Goal: Find specific page/section: Find specific page/section

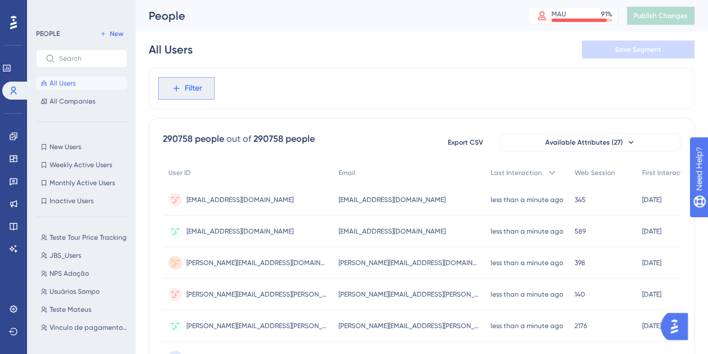
click at [189, 99] on button "Filter" at bounding box center [186, 88] width 56 height 23
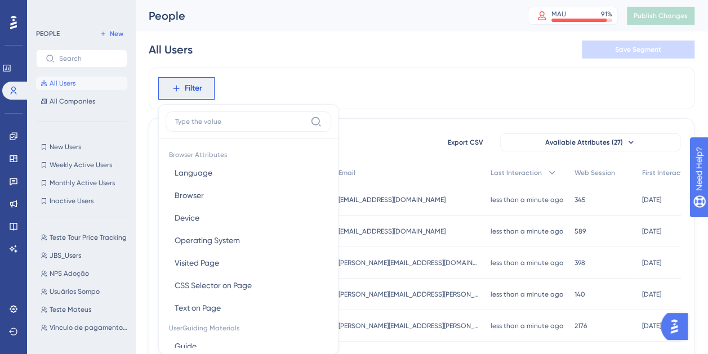
scroll to position [52, 0]
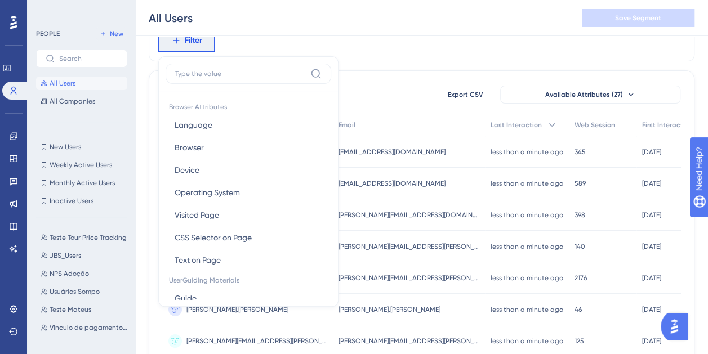
click at [228, 73] on input at bounding box center [240, 73] width 131 height 9
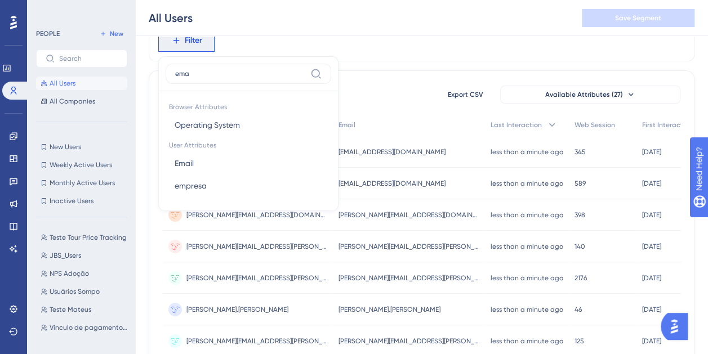
type input "emai"
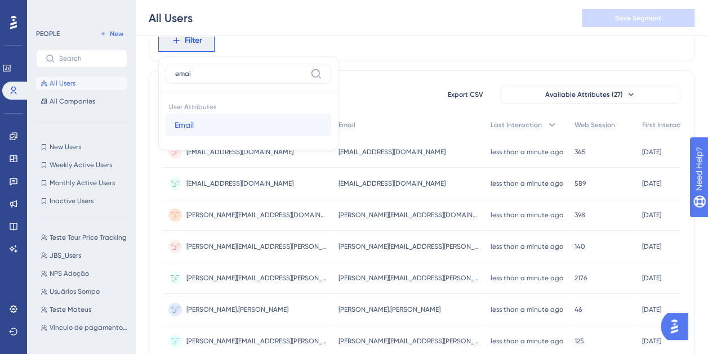
click at [227, 124] on button "Email Email" at bounding box center [249, 125] width 166 height 23
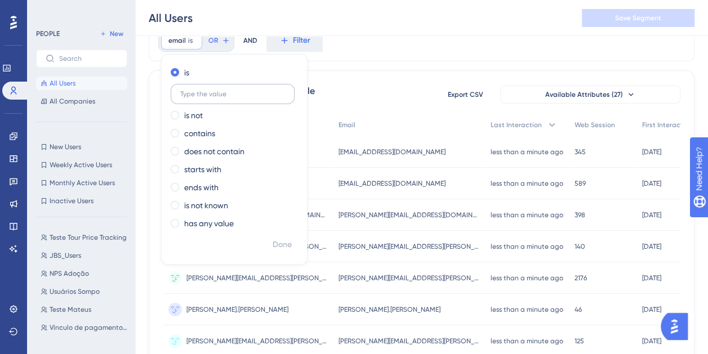
type input "vrcorrea@hcpa.edu.br"
click at [280, 238] on span "Done" at bounding box center [282, 245] width 19 height 14
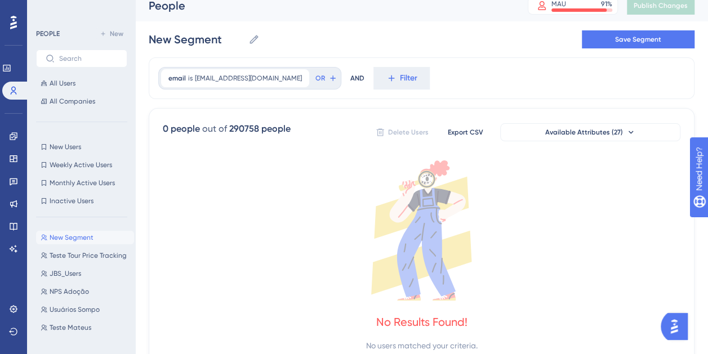
scroll to position [0, 0]
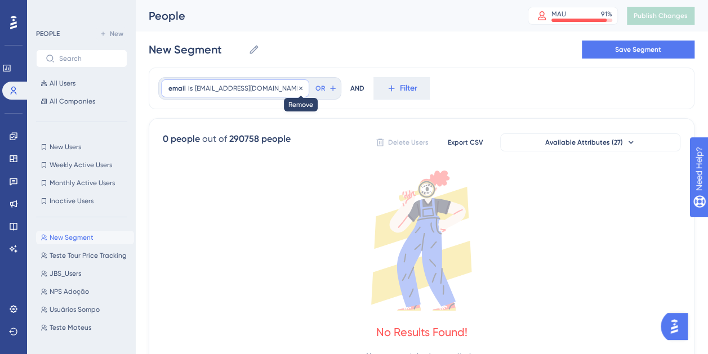
click at [246, 87] on span "vrcorrea@hcpa.edu.br" at bounding box center [248, 88] width 107 height 9
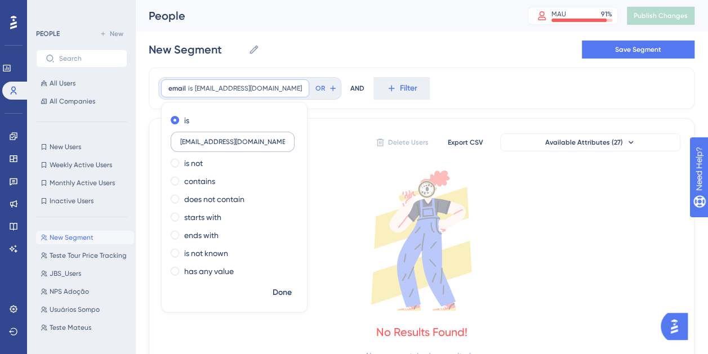
click at [211, 141] on input "vrcorrea@hcpa.edu.br" at bounding box center [232, 142] width 105 height 8
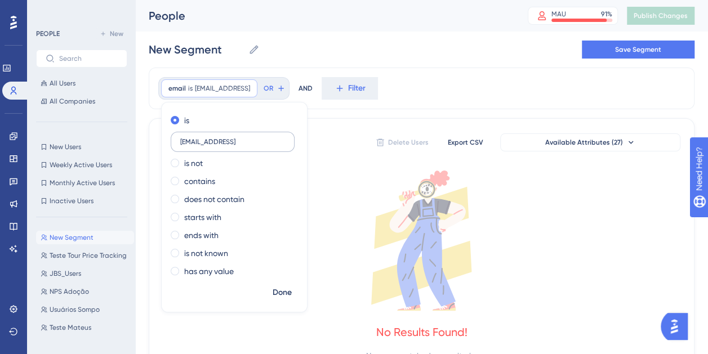
type input "vrcorrea@hcpa.edu.br"
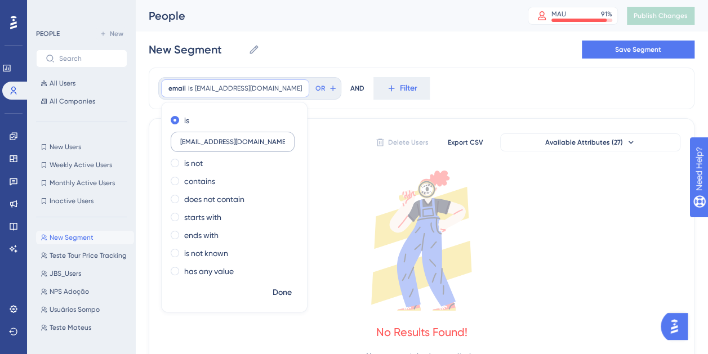
drag, startPoint x: 263, startPoint y: 145, endPoint x: 212, endPoint y: 147, distance: 51.3
click at [212, 147] on label "vrcorrea@hcpa.edu.br" at bounding box center [233, 142] width 124 height 20
click at [195, 236] on label "ends with" at bounding box center [201, 236] width 34 height 14
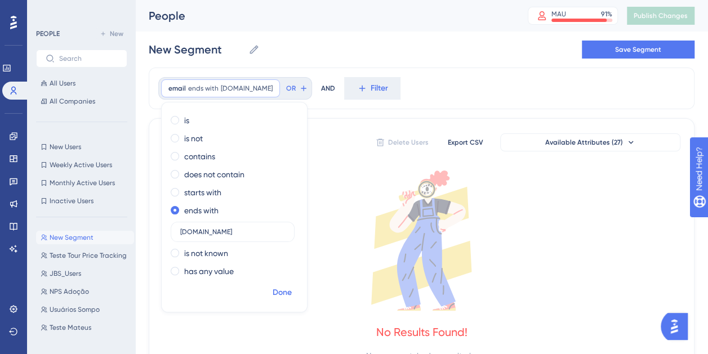
type input "hcpa.edu.br"
click at [290, 298] on span "Done" at bounding box center [282, 293] width 19 height 14
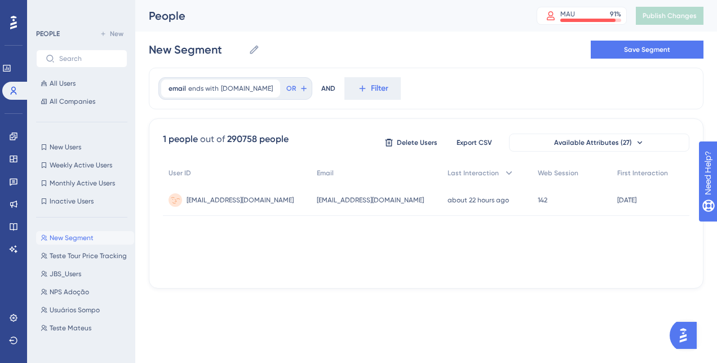
click at [255, 200] on span "fmdacosta@hcpa.edu.br" at bounding box center [240, 200] width 107 height 9
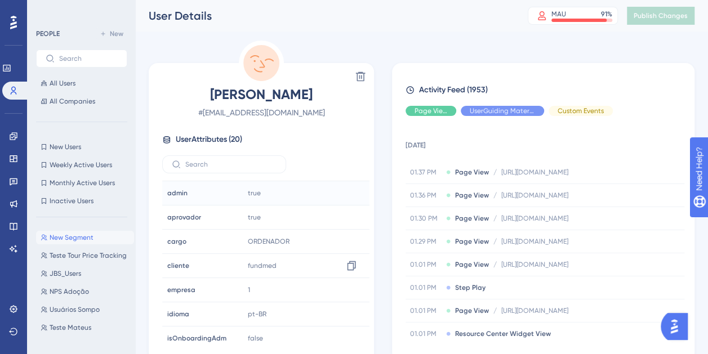
scroll to position [225, 0]
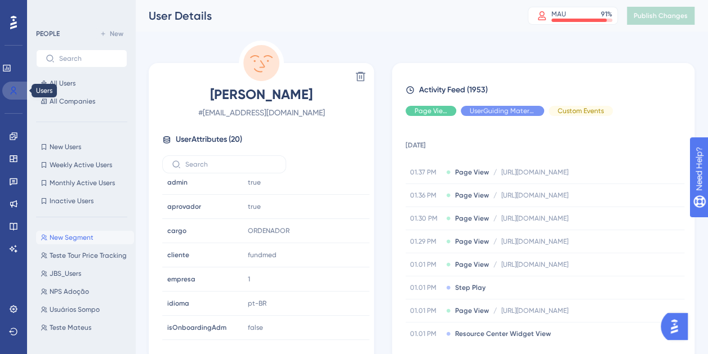
click at [19, 92] on link at bounding box center [15, 91] width 27 height 18
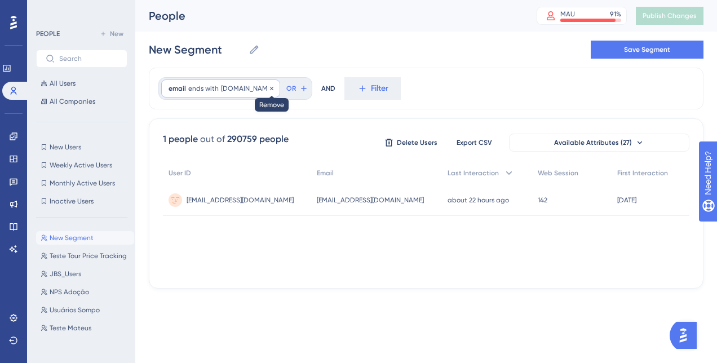
click at [268, 89] on icon at bounding box center [271, 88] width 7 height 7
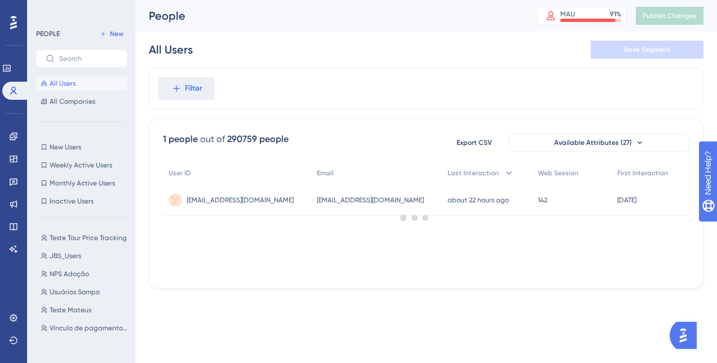
click at [201, 89] on div at bounding box center [415, 218] width 604 height 282
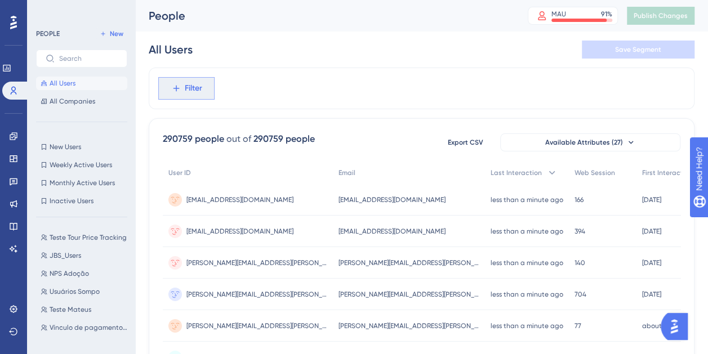
click at [201, 89] on span "Filter" at bounding box center [193, 89] width 17 height 14
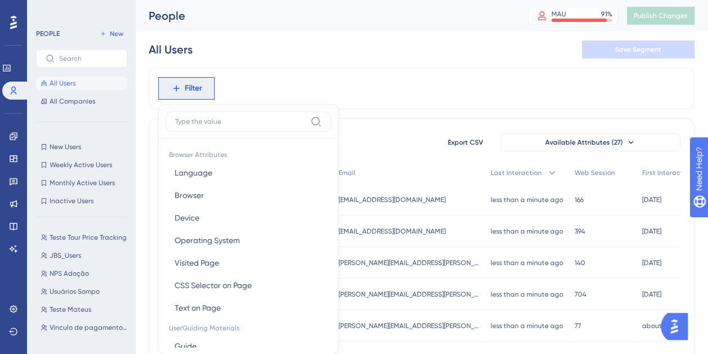
scroll to position [52, 0]
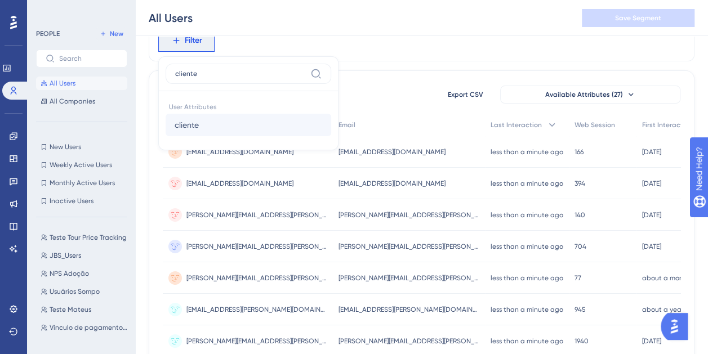
type input "cliente"
click at [240, 126] on button "cliente cliente" at bounding box center [249, 125] width 166 height 23
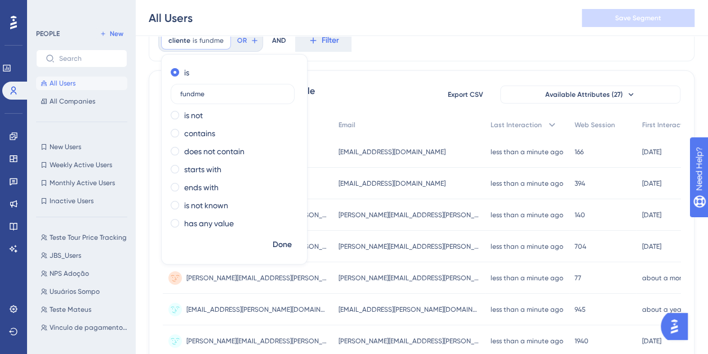
type input "fundmed"
click at [281, 240] on span "Done" at bounding box center [282, 245] width 19 height 14
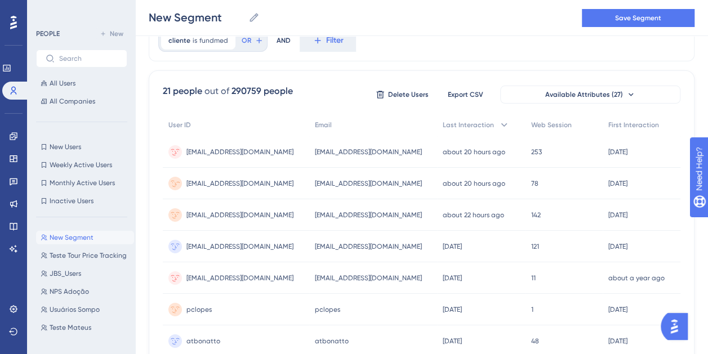
click at [259, 185] on span "[EMAIL_ADDRESS][DOMAIN_NAME]" at bounding box center [240, 183] width 107 height 9
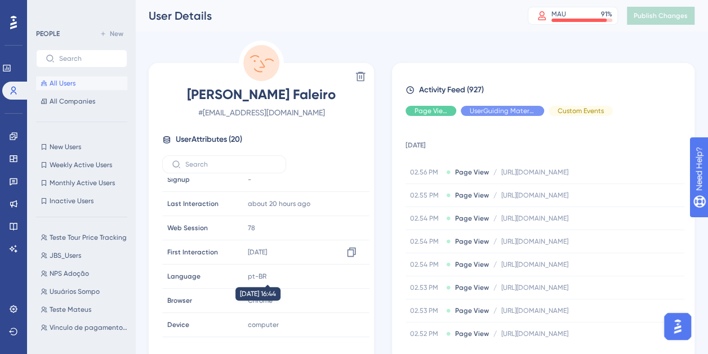
scroll to position [169, 0]
